Goal: Obtain resource: Download file/media

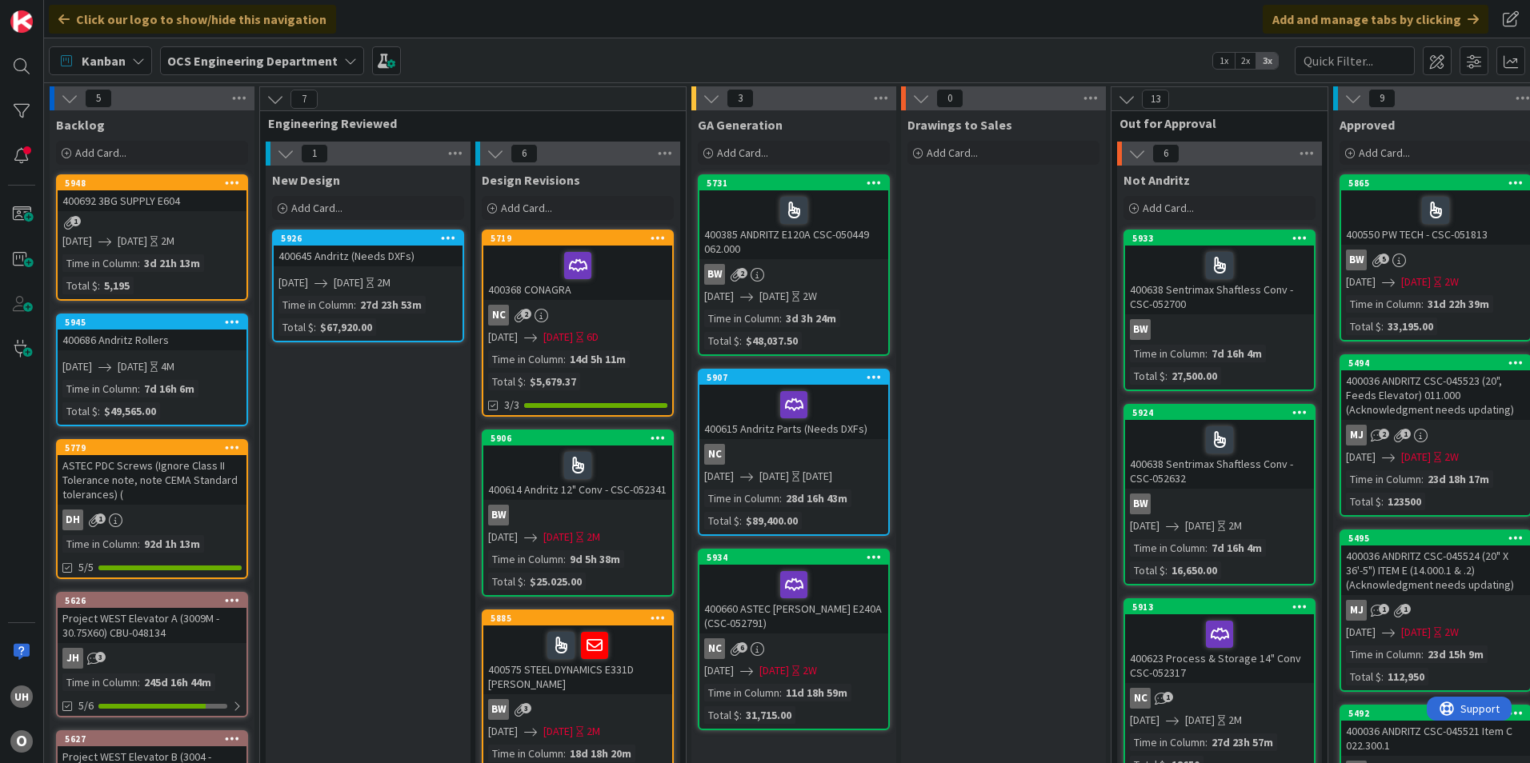
scroll to position [0, 1394]
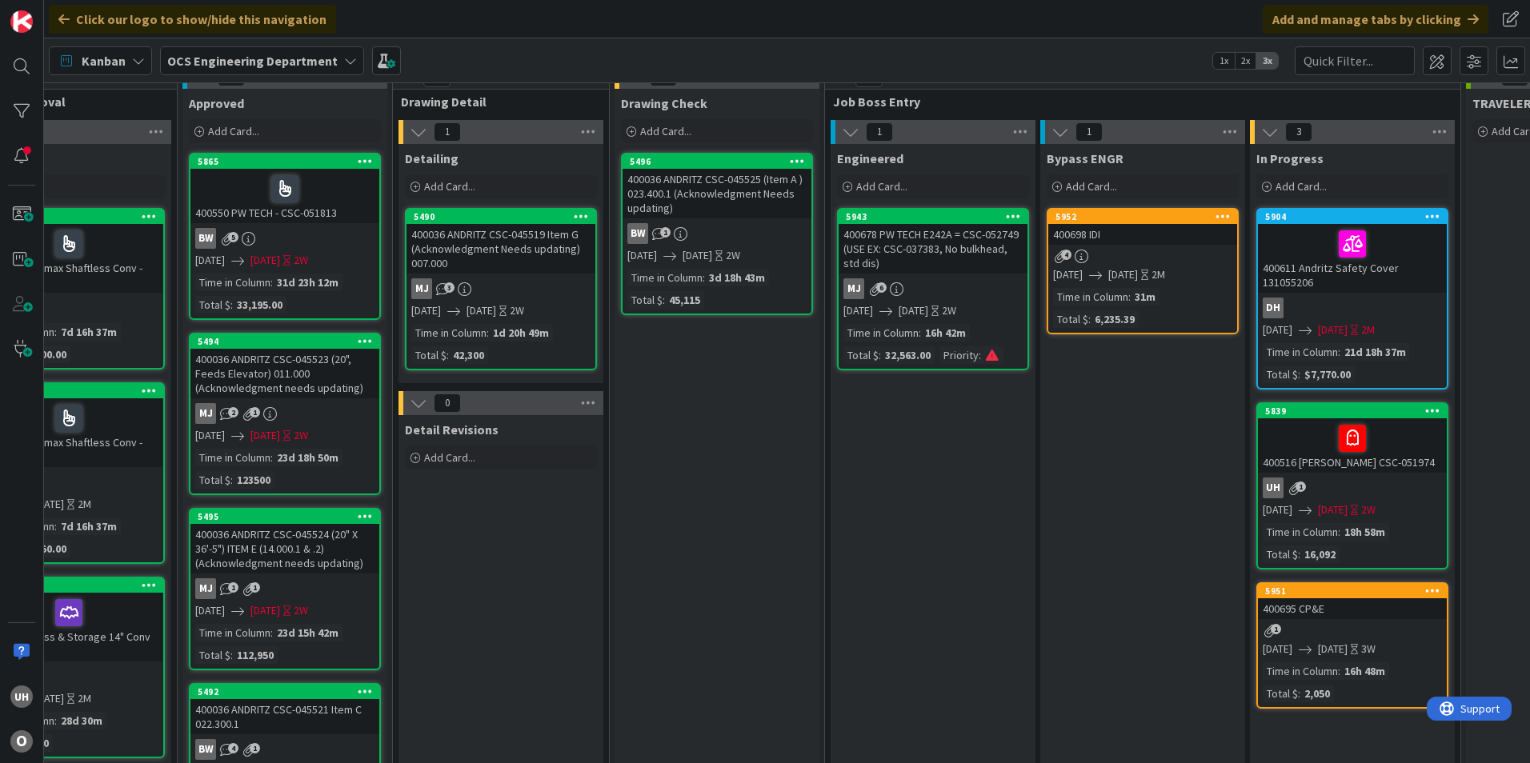
scroll to position [80, 1151]
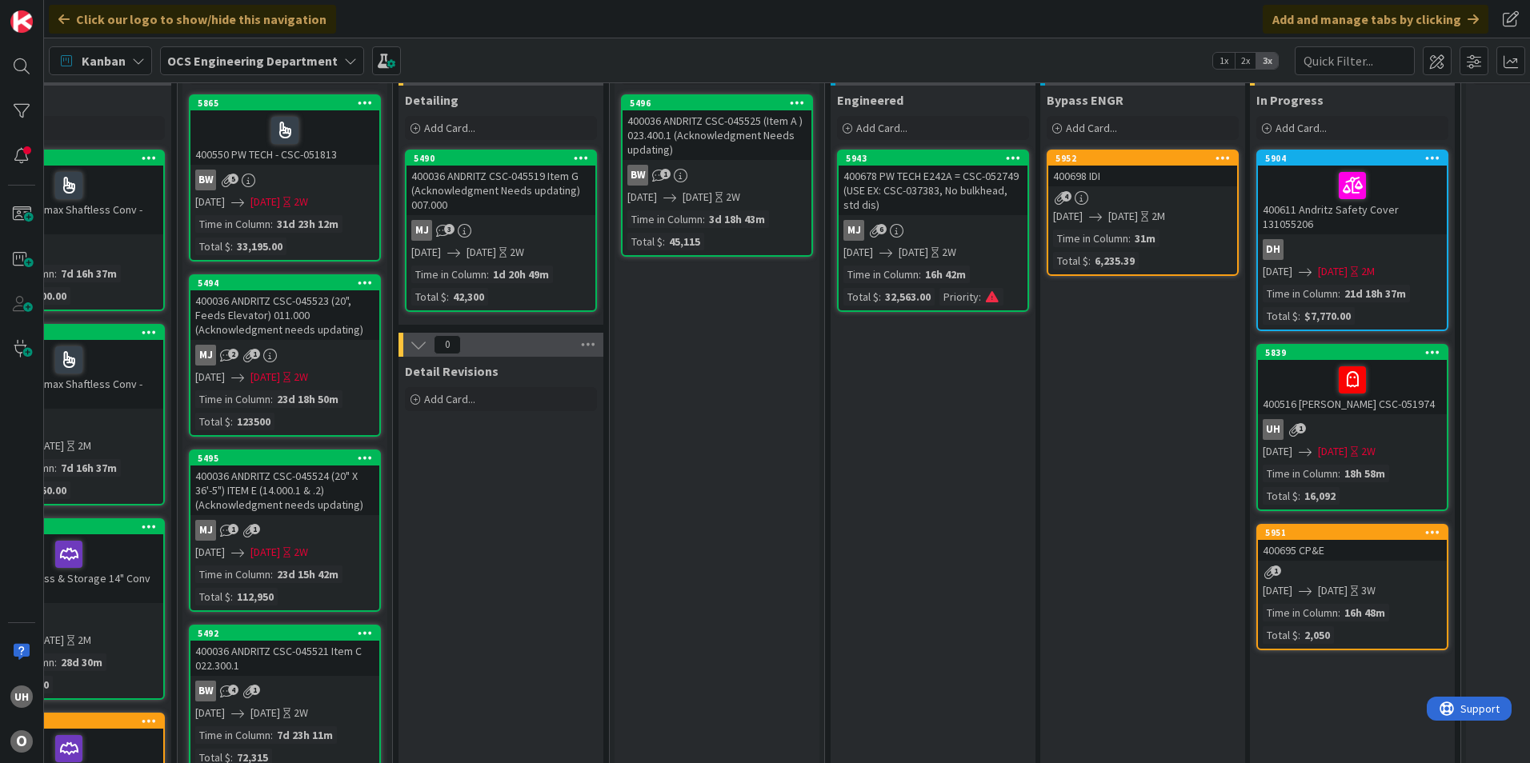
click at [1344, 563] on div "5951 400695 CP&E 1 [DATE] [DATE] 3W Time in [GEOGRAPHIC_DATA] : 16h 48m Total $…" at bounding box center [1352, 587] width 192 height 126
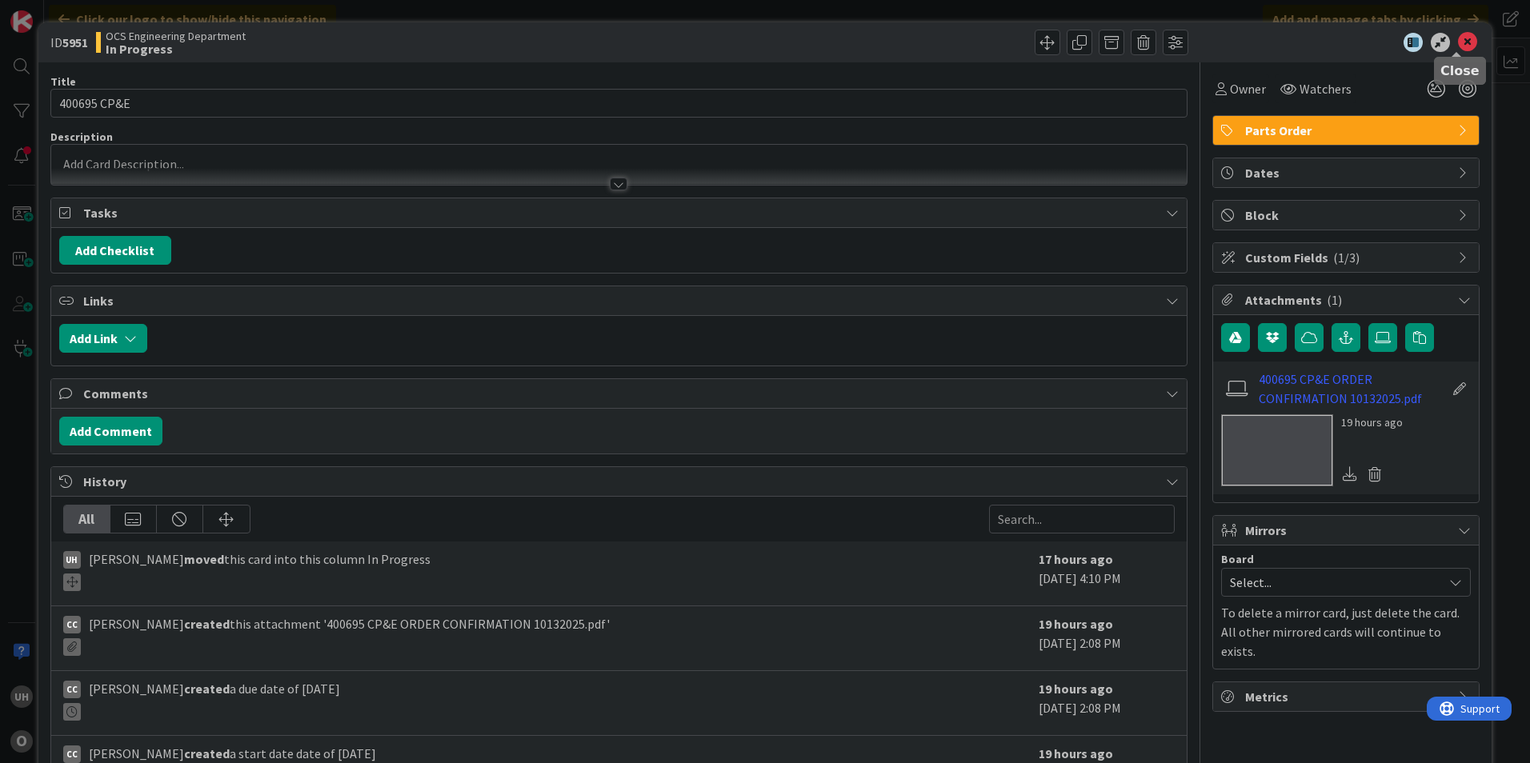
click at [1458, 37] on icon at bounding box center [1467, 42] width 19 height 19
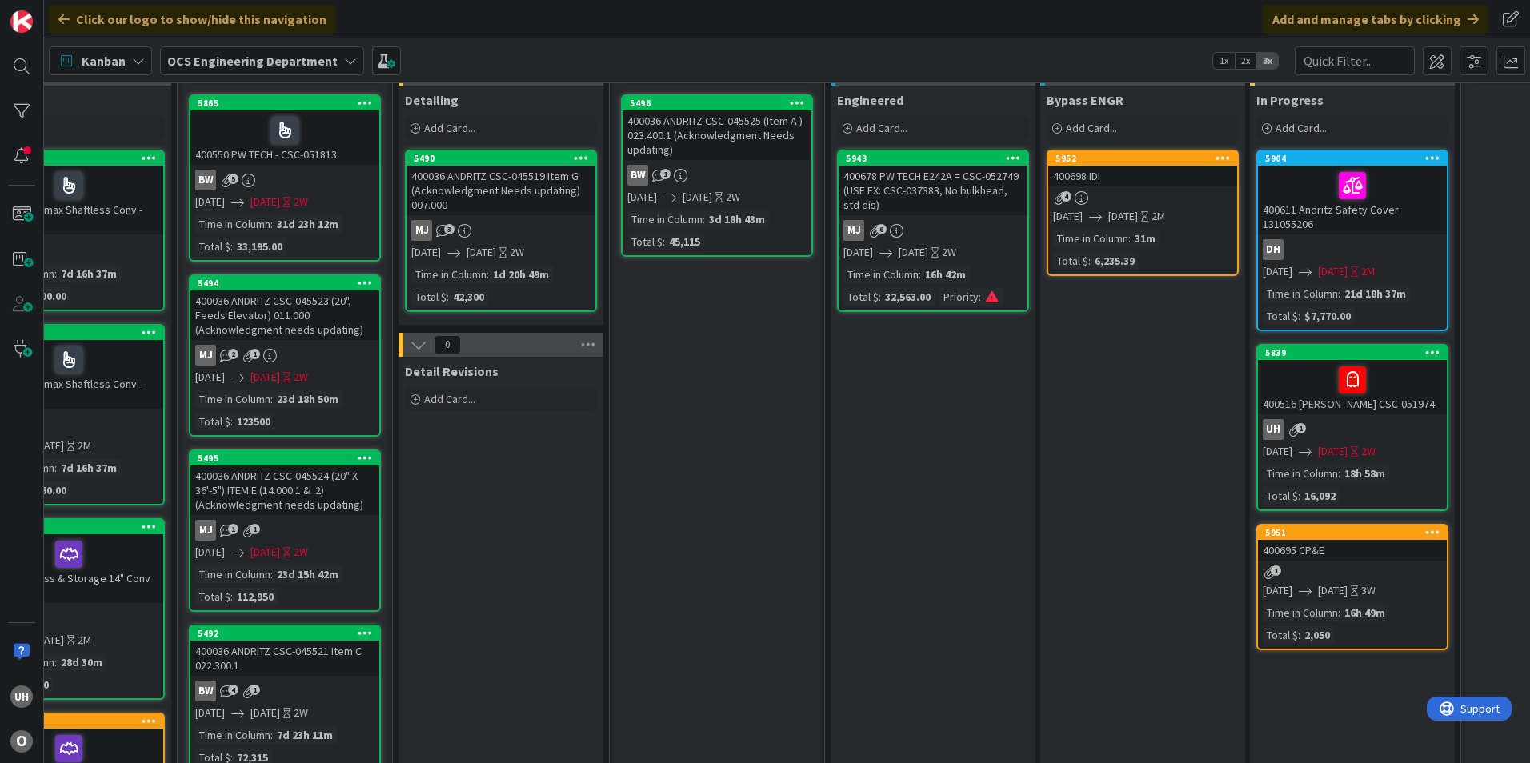
click at [1352, 575] on div "1" at bounding box center [1352, 573] width 189 height 14
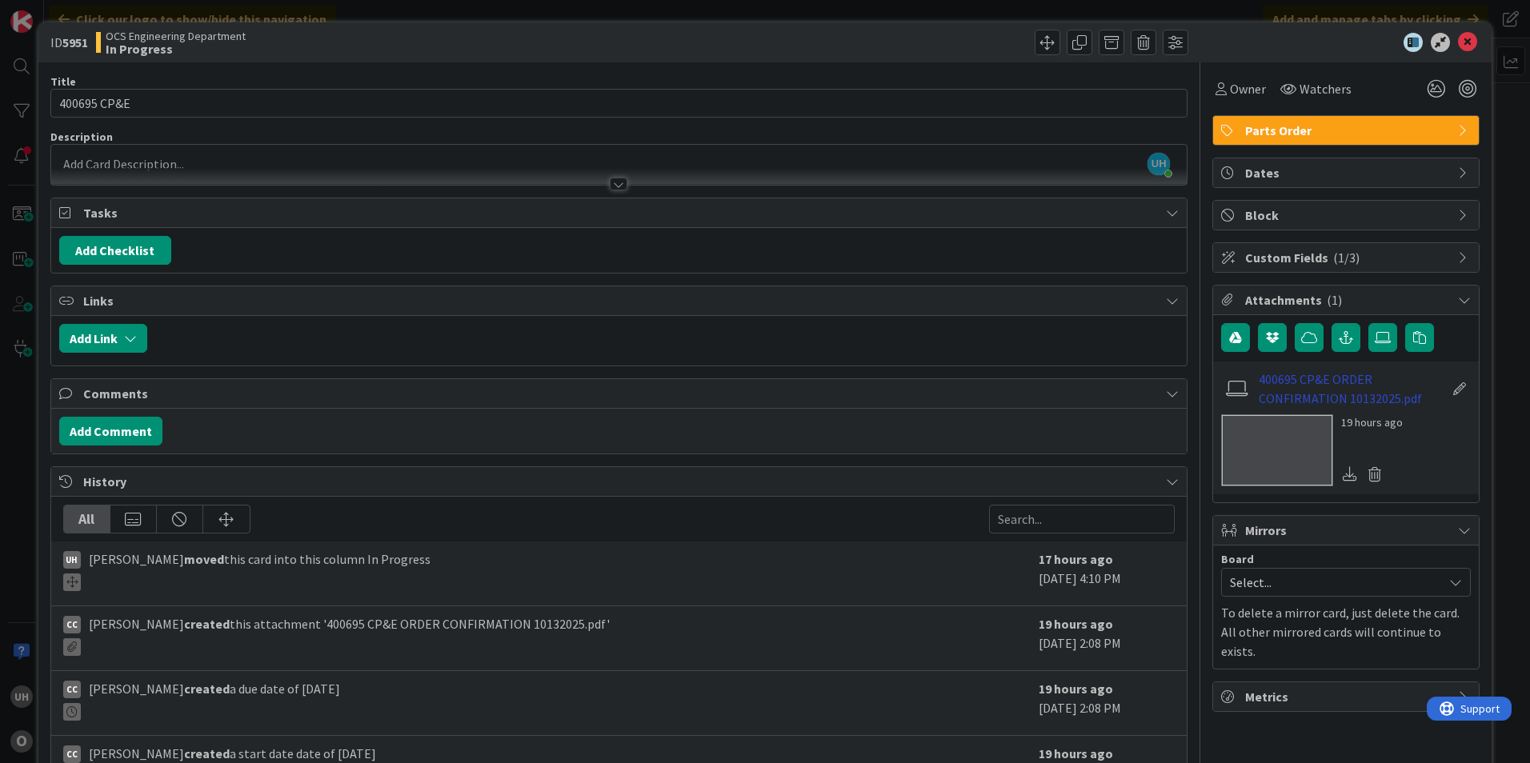
click at [1299, 395] on link "400695 CP&E ORDER CONFIRMATION 10132025.pdf" at bounding box center [1352, 389] width 186 height 38
click at [1458, 36] on icon at bounding box center [1467, 42] width 19 height 19
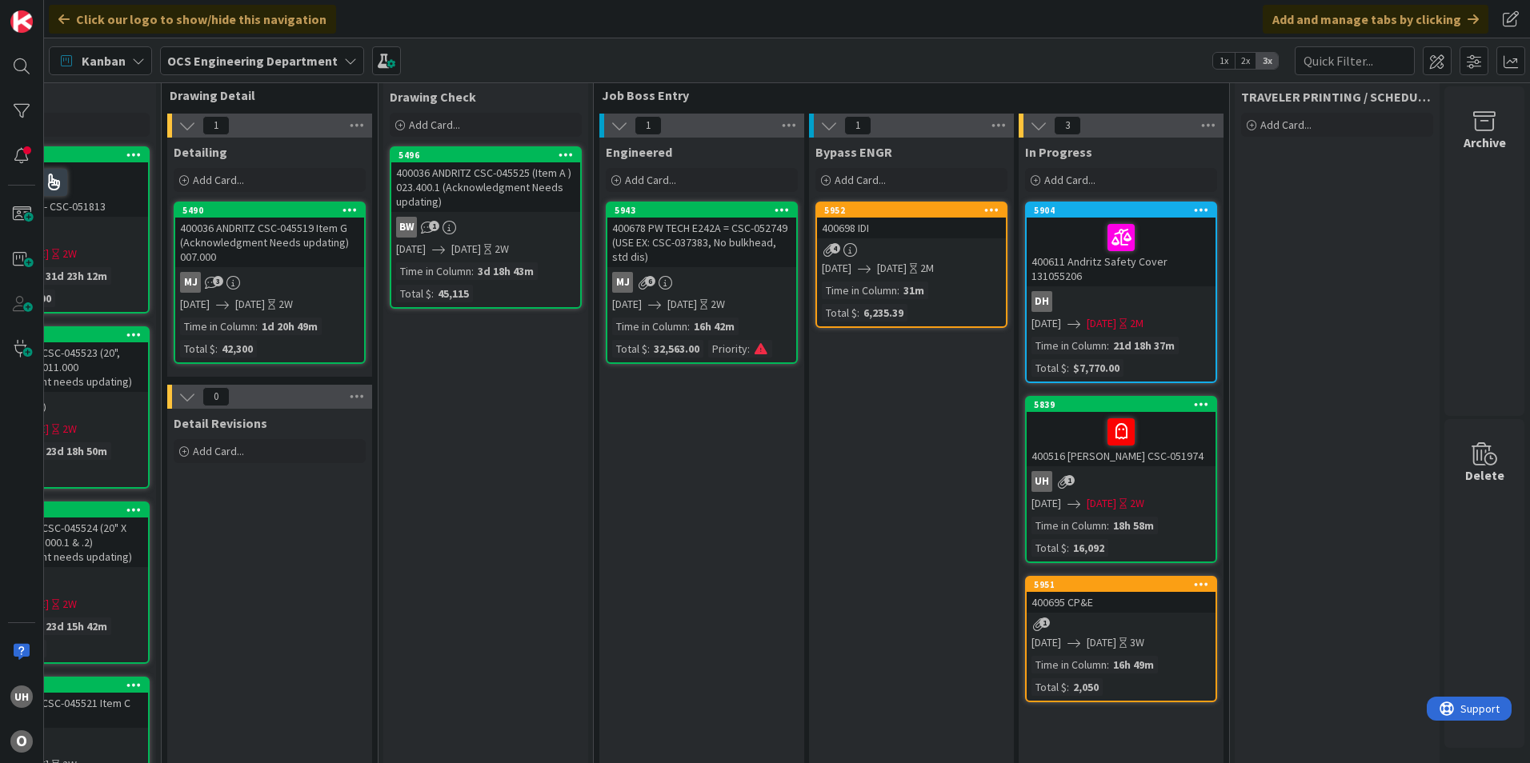
scroll to position [0, 1394]
